Goal: Find specific page/section: Find specific page/section

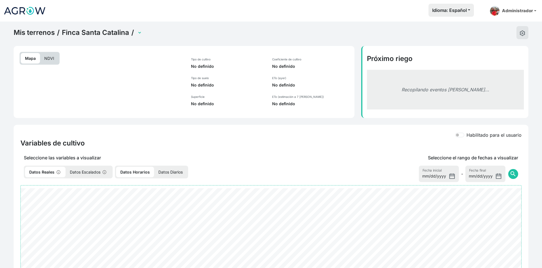
select select "2604"
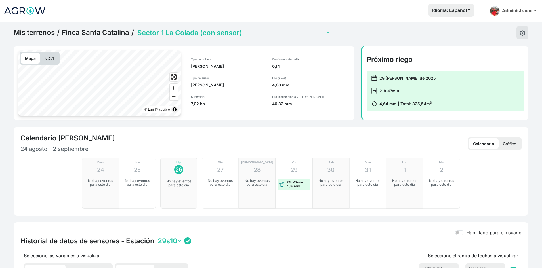
click at [104, 33] on link "Finca Santa Catalina" at bounding box center [95, 32] width 67 height 9
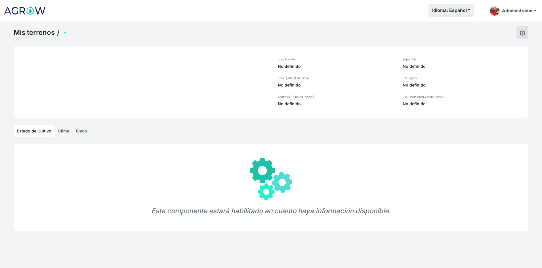
select select "1285"
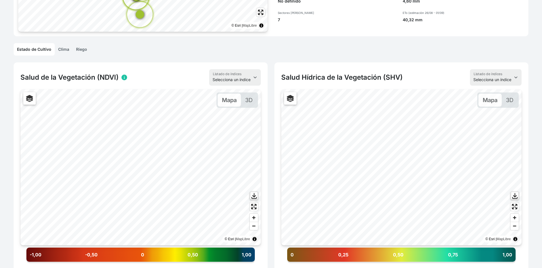
scroll to position [114, 0]
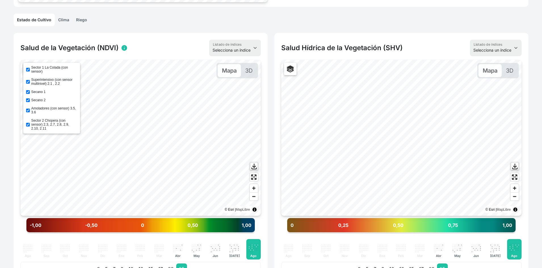
click at [30, 90] on div "Sector 1 La Colada (con sensor) Superintensivo (con sensor multinivel) 2.1 , 2.…" at bounding box center [51, 98] width 57 height 71
click at [27, 93] on input "Secano 1" at bounding box center [28, 92] width 4 height 4
checkbox input "false"
click at [28, 104] on div "Sector 1 La Colada (con sensor) Superintensivo (con sensor multinivel) 2.1 , 2.…" at bounding box center [51, 98] width 57 height 71
click at [29, 101] on input "Secano 2" at bounding box center [28, 101] width 4 height 4
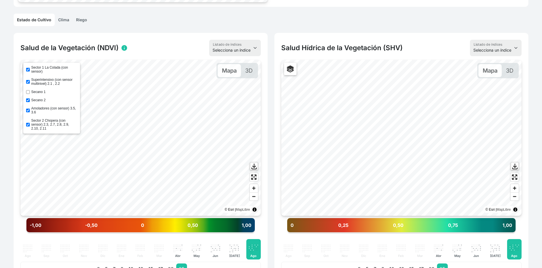
checkbox input "false"
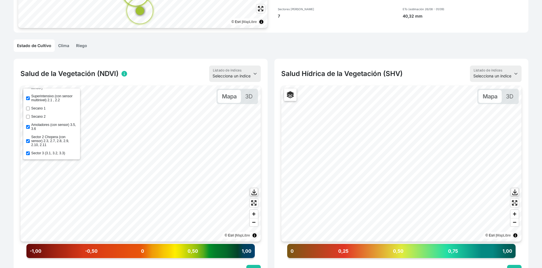
scroll to position [85, 0]
